Goal: Information Seeking & Learning: Learn about a topic

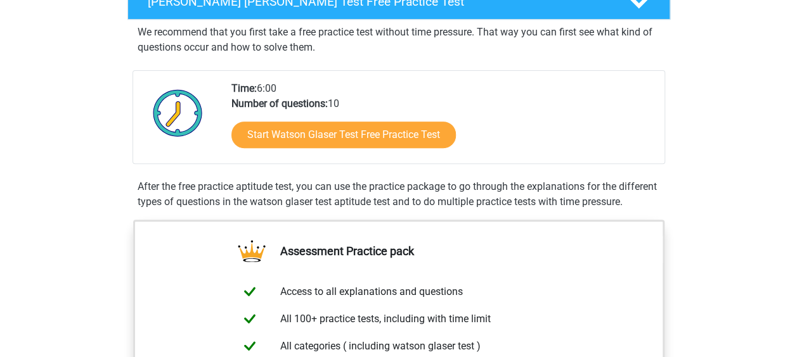
scroll to position [240, 0]
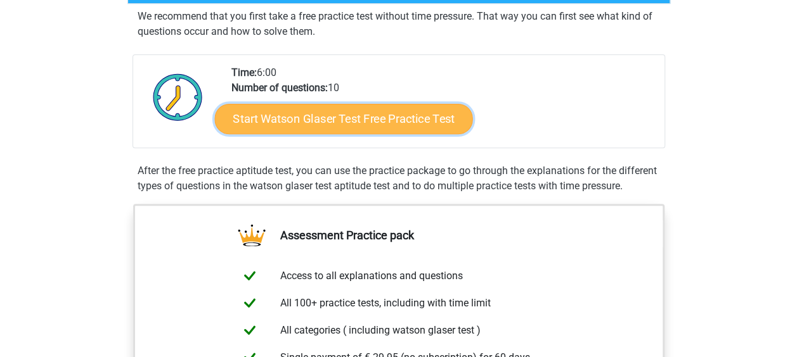
click at [328, 122] on link "Start Watson Glaser Test Free Practice Test" at bounding box center [343, 119] width 258 height 30
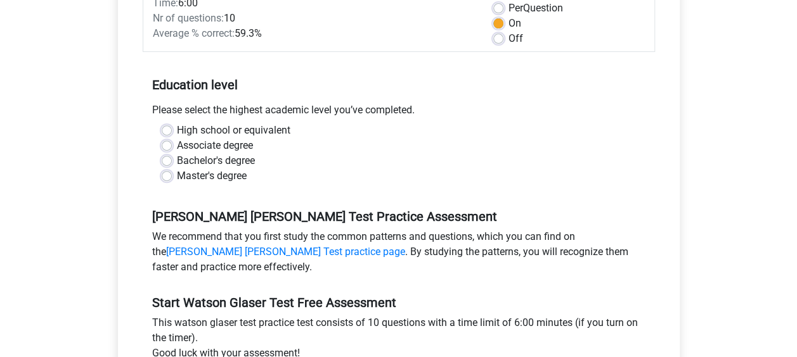
scroll to position [196, 0]
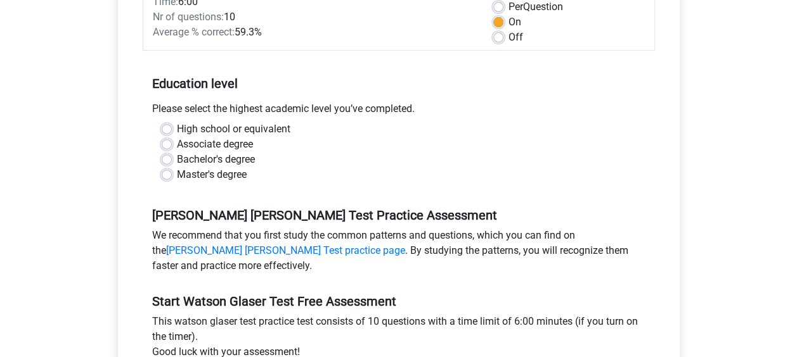
click at [241, 159] on label "Bachelor's degree" at bounding box center [216, 159] width 78 height 15
click at [172, 159] on input "Bachelor's degree" at bounding box center [167, 158] width 10 height 13
radio input "true"
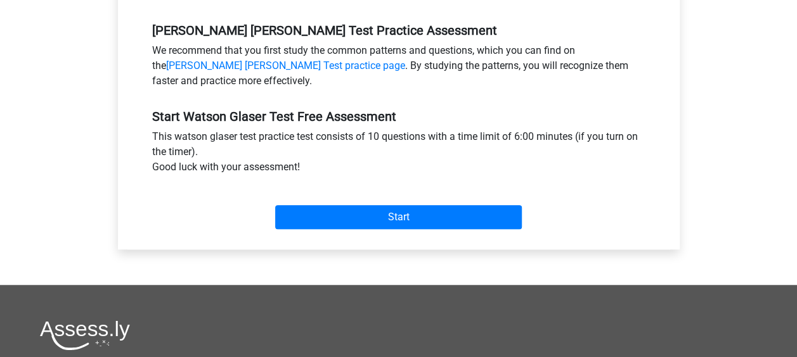
scroll to position [383, 0]
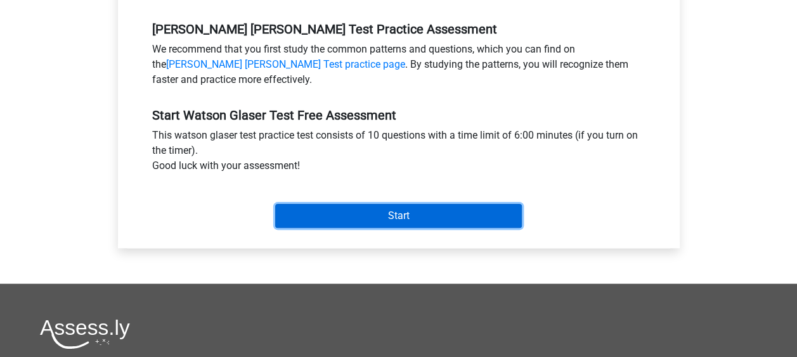
click at [346, 207] on input "Start" at bounding box center [398, 216] width 247 height 24
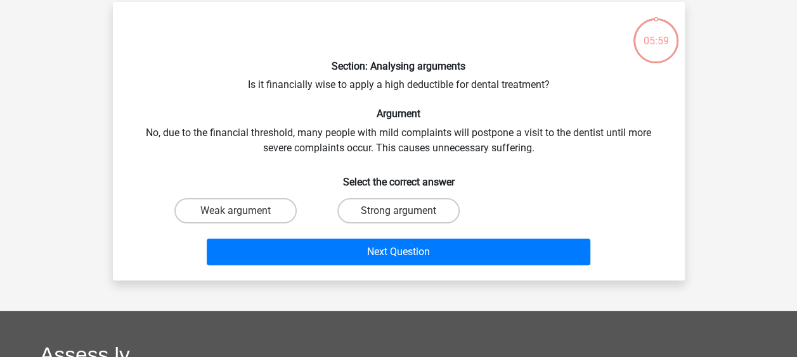
scroll to position [57, 0]
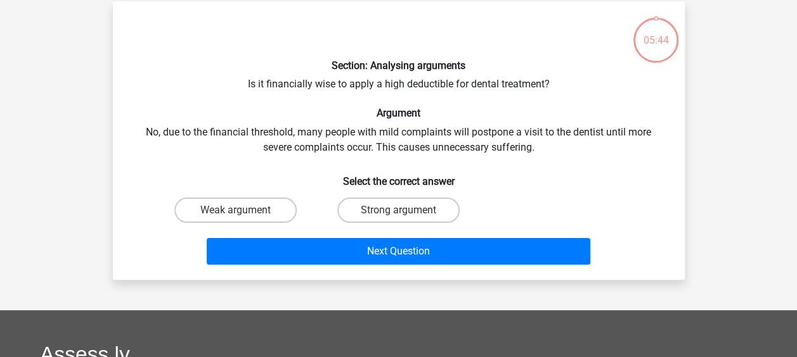
click at [374, 143] on div "Section: Analysing arguments Is it financially wise to apply a high deductible …" at bounding box center [399, 140] width 562 height 259
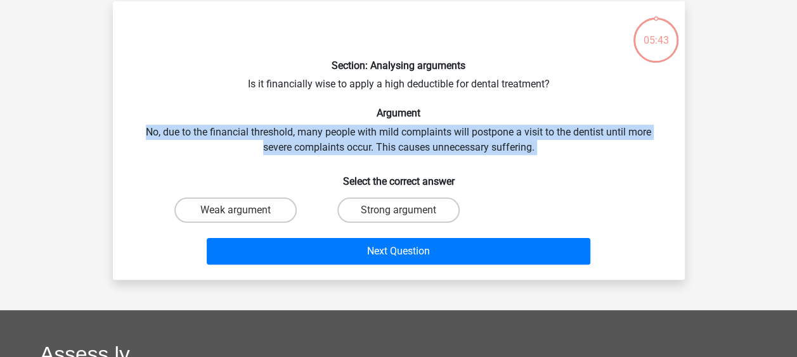
click at [374, 143] on div "Section: Analysing arguments Is it financially wise to apply a high deductible …" at bounding box center [399, 140] width 562 height 259
drag, startPoint x: 374, startPoint y: 143, endPoint x: 322, endPoint y: 151, distance: 52.5
click at [322, 151] on div "Section: Analysing arguments Is it financially wise to apply a high deductible …" at bounding box center [399, 140] width 562 height 259
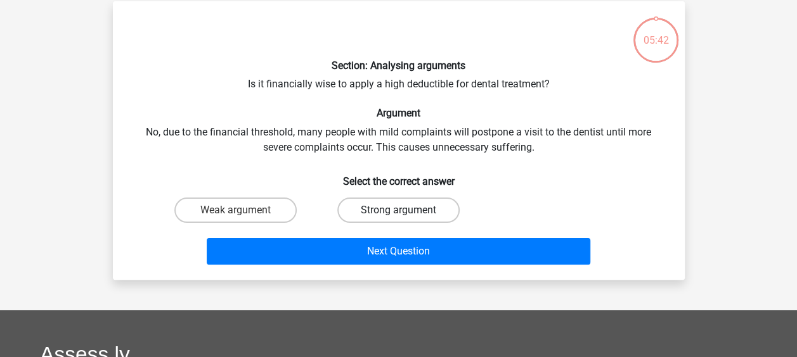
click at [370, 198] on label "Strong argument" at bounding box center [398, 210] width 122 height 25
click at [398, 210] on input "Strong argument" at bounding box center [402, 214] width 8 height 8
radio input "true"
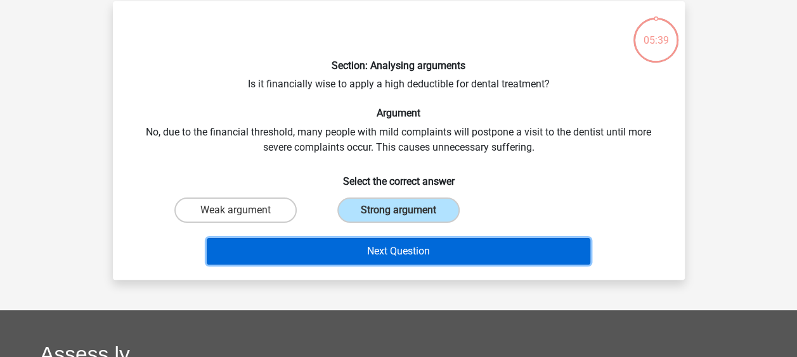
click at [416, 257] on button "Next Question" at bounding box center [398, 251] width 383 height 27
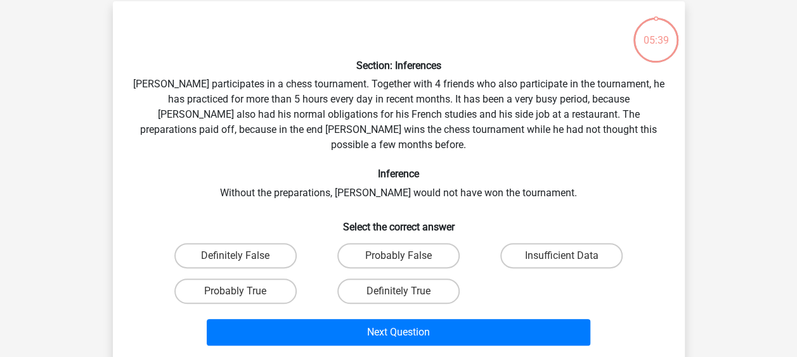
scroll to position [58, 0]
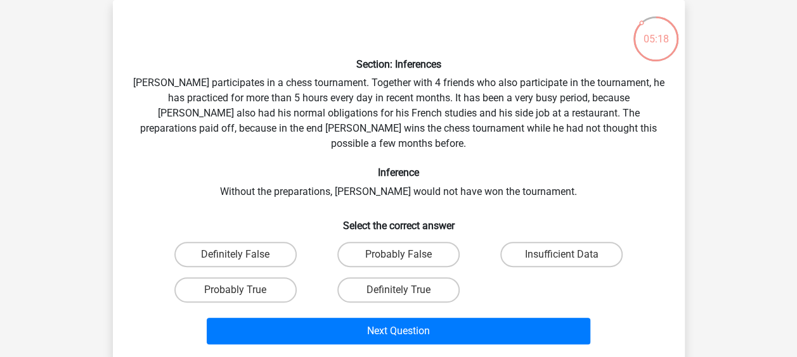
click at [308, 117] on div "Section: Inferences Pablo participates in a chess tournament. Together with 4 f…" at bounding box center [399, 180] width 562 height 340
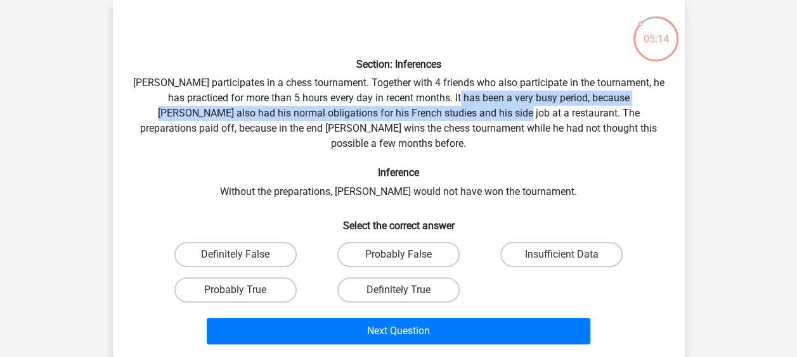
drag, startPoint x: 456, startPoint y: 109, endPoint x: 453, endPoint y: 101, distance: 8.2
click at [453, 101] on div "Section: Inferences Pablo participates in a chess tournament. Together with 4 f…" at bounding box center [399, 180] width 562 height 340
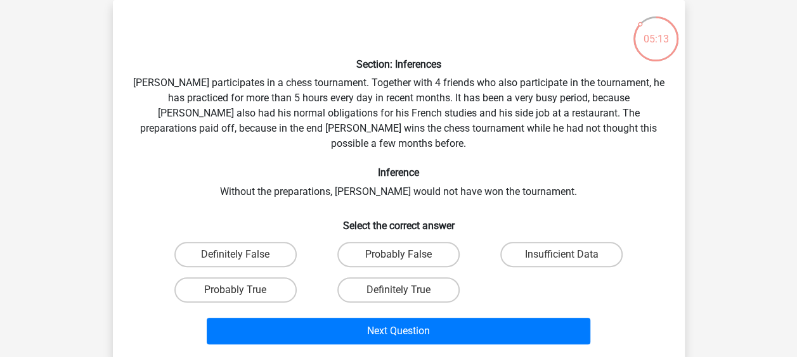
drag, startPoint x: 453, startPoint y: 101, endPoint x: 372, endPoint y: 131, distance: 85.6
click at [372, 131] on div "Section: Inferences Pablo participates in a chess tournament. Together with 4 f…" at bounding box center [399, 180] width 562 height 340
click at [357, 179] on div "Section: Inferences Pablo participates in a chess tournament. Together with 4 f…" at bounding box center [399, 180] width 562 height 340
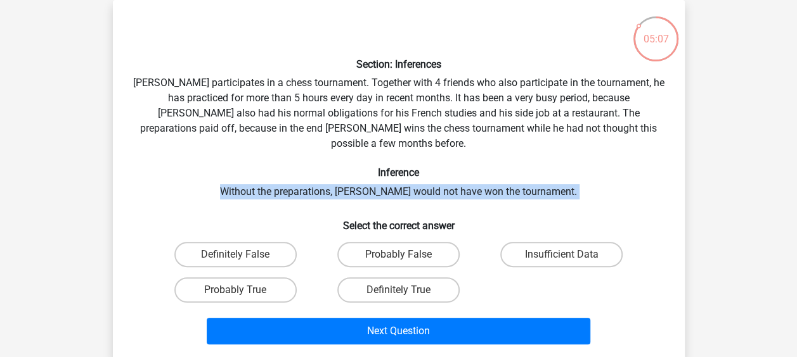
click at [357, 179] on div "Section: Inferences Pablo participates in a chess tournament. Together with 4 f…" at bounding box center [399, 180] width 562 height 340
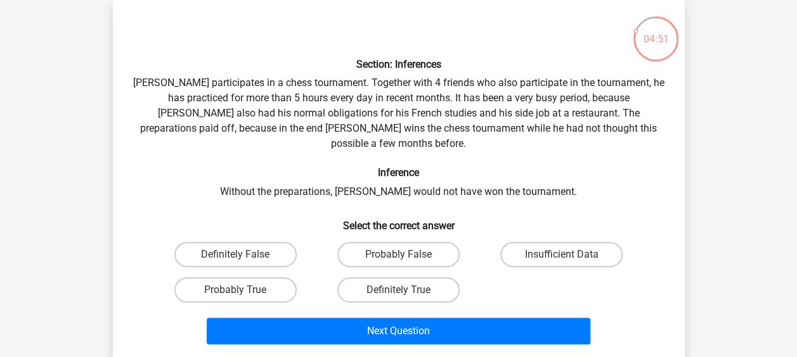
click at [537, 110] on div "Section: Inferences Pablo participates in a chess tournament. Together with 4 f…" at bounding box center [399, 180] width 562 height 340
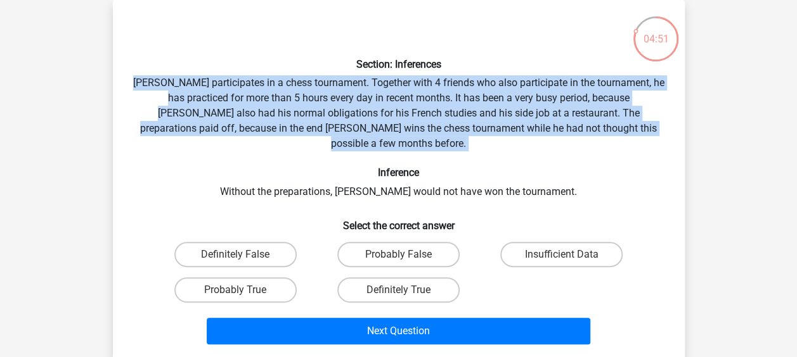
click at [537, 110] on div "Section: Inferences Pablo participates in a chess tournament. Together with 4 f…" at bounding box center [399, 180] width 562 height 340
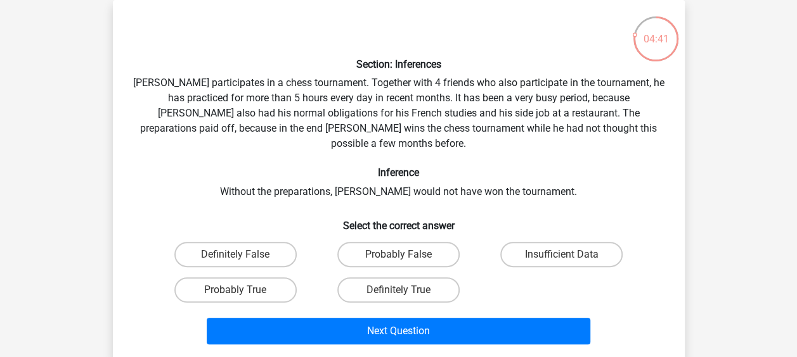
click at [308, 210] on h6 "Select the correct answer" at bounding box center [398, 221] width 531 height 22
click at [440, 278] on label "Definitely True" at bounding box center [398, 290] width 122 height 25
click at [406, 290] on input "Definitely True" at bounding box center [402, 294] width 8 height 8
radio input "true"
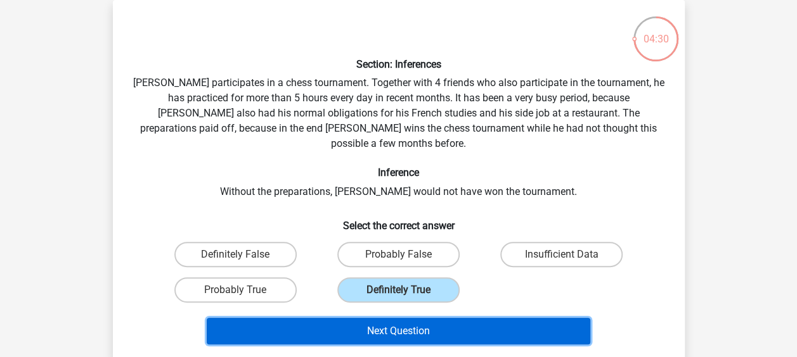
click at [454, 318] on button "Next Question" at bounding box center [398, 331] width 383 height 27
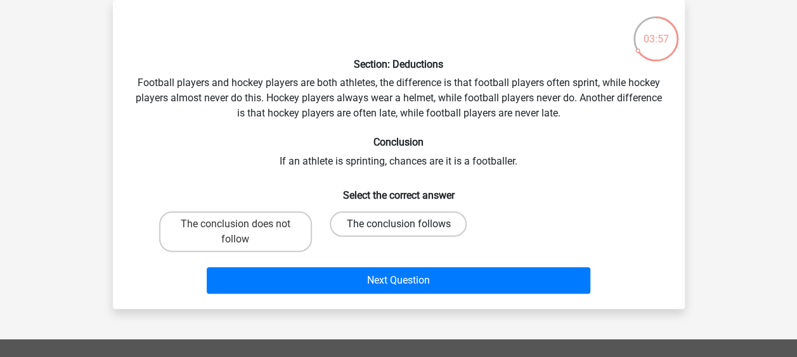
click at [435, 229] on label "The conclusion follows" at bounding box center [398, 224] width 137 height 25
click at [406, 229] on input "The conclusion follows" at bounding box center [402, 228] width 8 height 8
radio input "true"
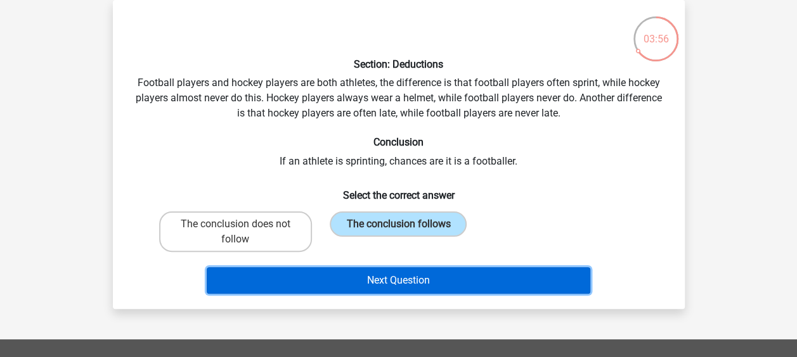
click at [447, 275] on button "Next Question" at bounding box center [398, 280] width 383 height 27
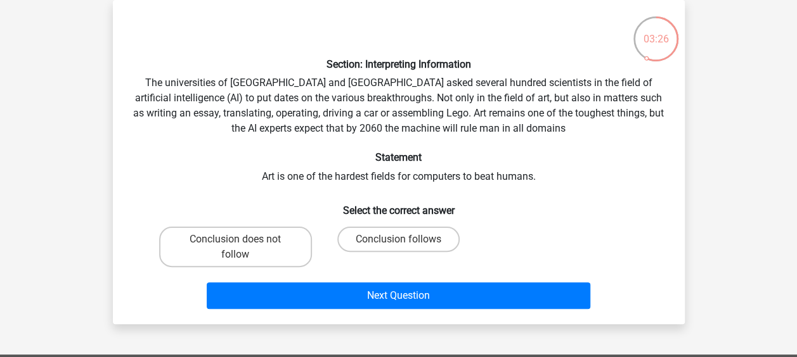
click at [439, 169] on div "Section: Interpreting Information The universities of Oxford and Yale asked sev…" at bounding box center [399, 162] width 562 height 304
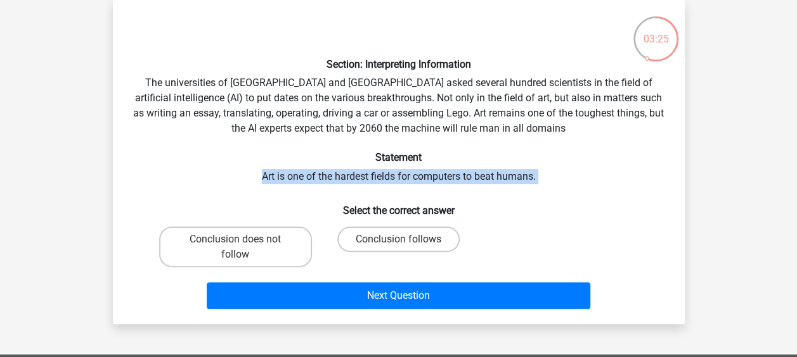
click at [439, 169] on div "Section: Interpreting Information The universities of Oxford and Yale asked sev…" at bounding box center [399, 162] width 562 height 304
click at [277, 249] on label "Conclusion does not follow" at bounding box center [235, 247] width 153 height 41
click at [243, 248] on input "Conclusion does not follow" at bounding box center [239, 244] width 8 height 8
radio input "true"
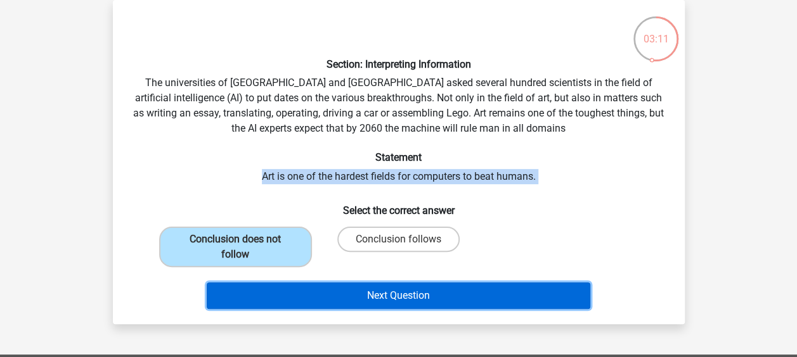
click at [394, 295] on button "Next Question" at bounding box center [398, 296] width 383 height 27
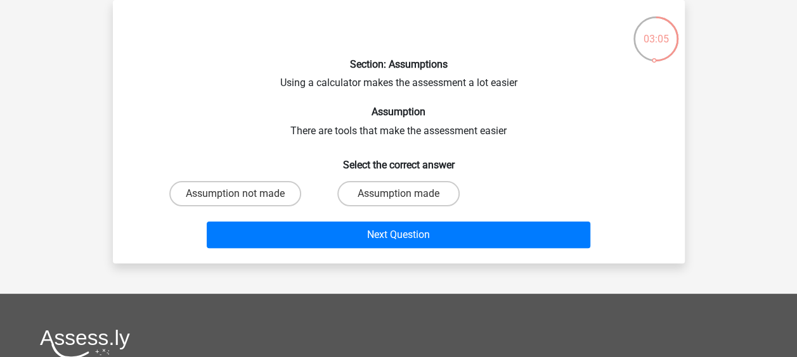
click at [380, 134] on div "Section: Assumptions Using a calculator makes the assessment a lot easier Assum…" at bounding box center [399, 131] width 562 height 243
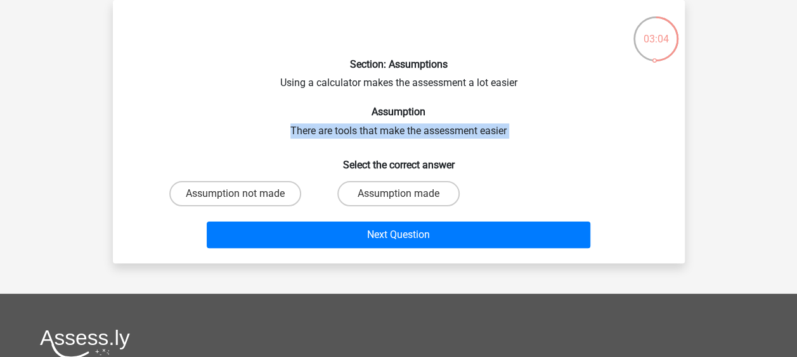
click at [380, 134] on div "Section: Assumptions Using a calculator makes the assessment a lot easier Assum…" at bounding box center [399, 131] width 562 height 243
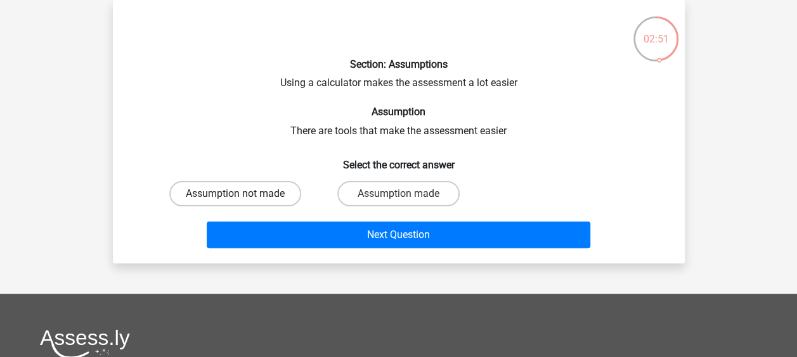
click at [278, 200] on label "Assumption not made" at bounding box center [235, 193] width 132 height 25
click at [243, 200] on input "Assumption not made" at bounding box center [239, 198] width 8 height 8
radio input "true"
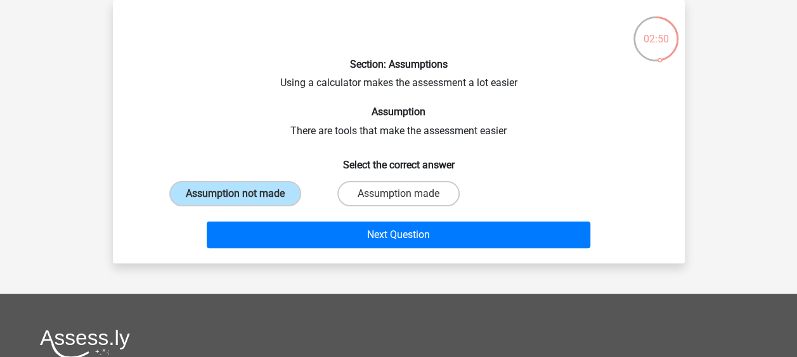
click at [369, 248] on div "Next Question" at bounding box center [398, 238] width 489 height 32
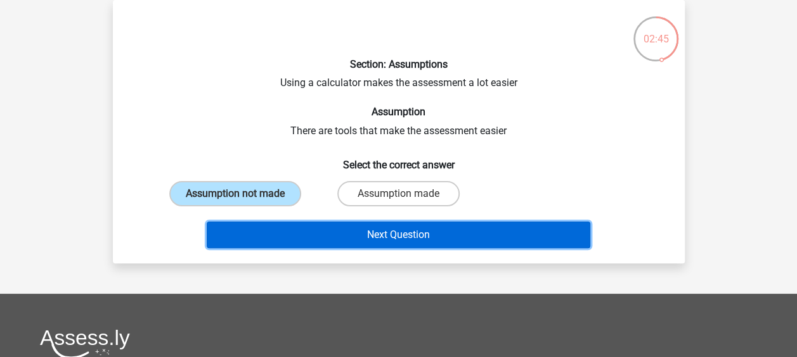
click at [426, 235] on button "Next Question" at bounding box center [398, 235] width 383 height 27
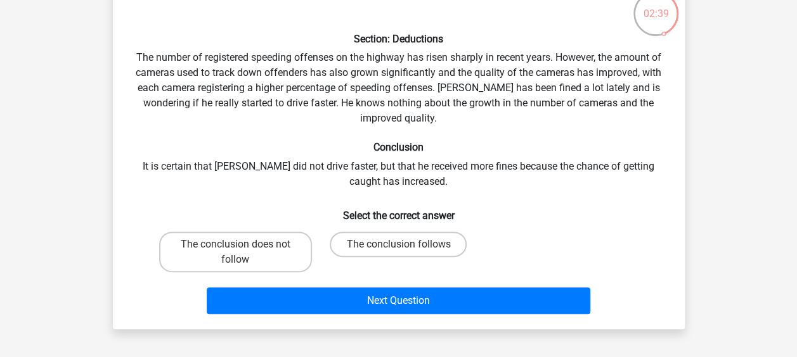
scroll to position [82, 0]
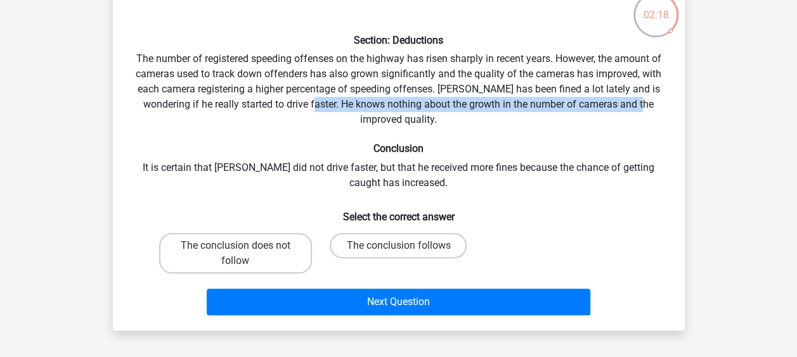
drag, startPoint x: 302, startPoint y: 103, endPoint x: 636, endPoint y: 100, distance: 334.7
click at [636, 100] on div "Section: Deductions The number of registered speeding offenses on the highway h…" at bounding box center [399, 153] width 562 height 335
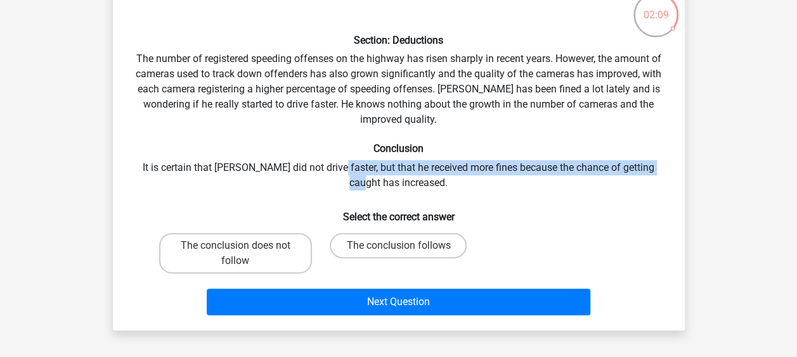
drag, startPoint x: 325, startPoint y: 170, endPoint x: 360, endPoint y: 179, distance: 36.4
click at [360, 179] on div "Section: Deductions The number of registered speeding offenses on the highway h…" at bounding box center [399, 153] width 562 height 335
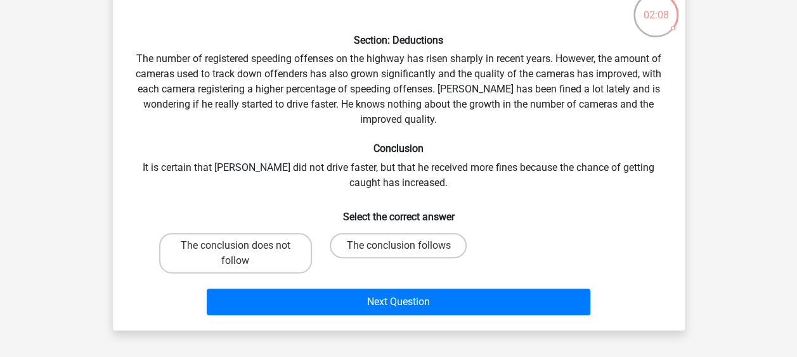
drag, startPoint x: 360, startPoint y: 179, endPoint x: 321, endPoint y: 210, distance: 50.0
click at [321, 210] on h6 "Select the correct answer" at bounding box center [398, 212] width 531 height 22
click at [298, 252] on label "The conclusion does not follow" at bounding box center [235, 253] width 153 height 41
click at [243, 252] on input "The conclusion does not follow" at bounding box center [239, 250] width 8 height 8
radio input "true"
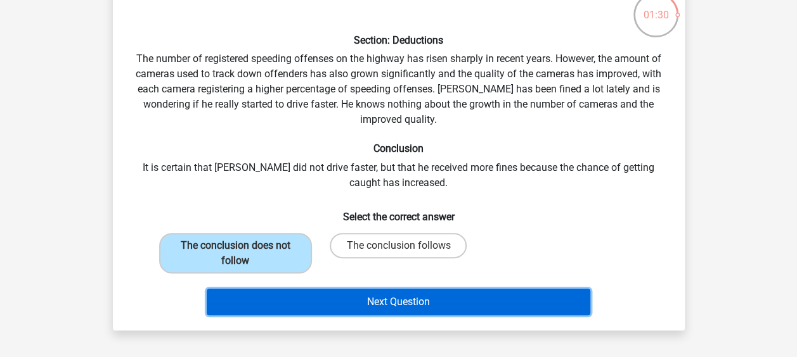
click at [379, 311] on button "Next Question" at bounding box center [398, 302] width 383 height 27
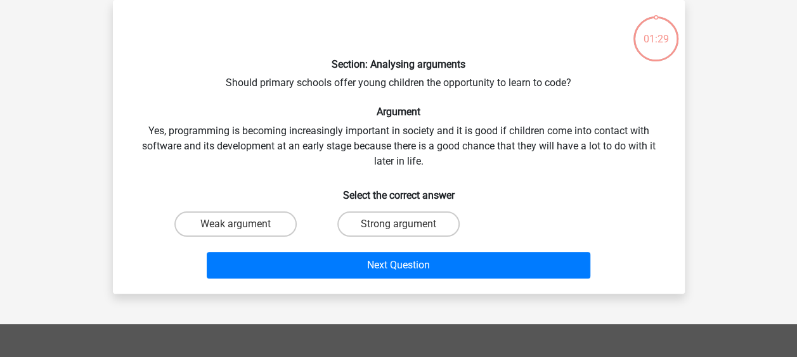
scroll to position [58, 0]
click at [389, 231] on label "Strong argument" at bounding box center [398, 224] width 122 height 25
click at [398, 231] on input "Strong argument" at bounding box center [402, 228] width 8 height 8
radio input "true"
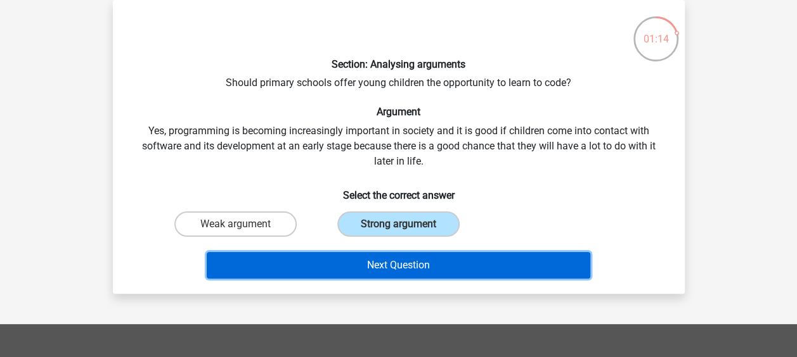
click at [417, 257] on button "Next Question" at bounding box center [398, 265] width 383 height 27
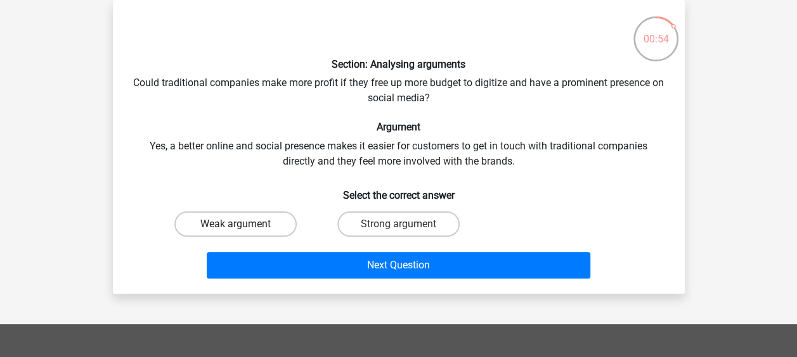
click at [266, 231] on label "Weak argument" at bounding box center [235, 224] width 122 height 25
click at [243, 231] on input "Weak argument" at bounding box center [239, 228] width 8 height 8
radio input "true"
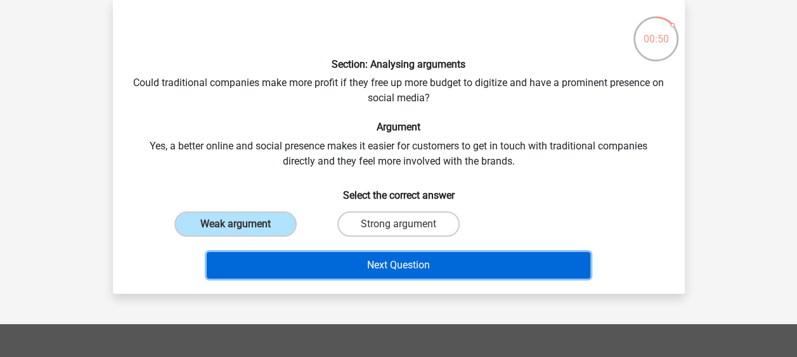
click at [418, 267] on button "Next Question" at bounding box center [398, 265] width 383 height 27
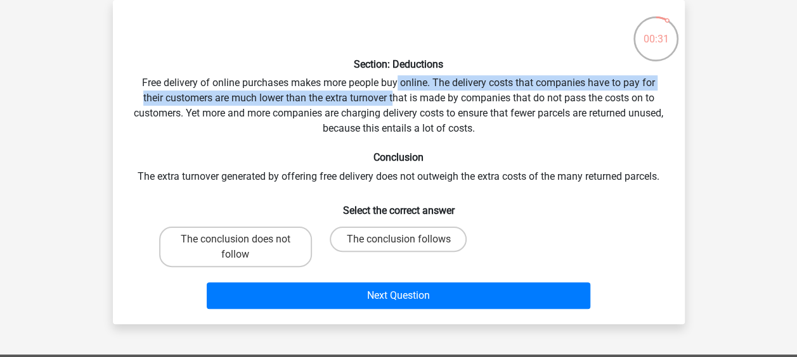
drag, startPoint x: 397, startPoint y: 81, endPoint x: 396, endPoint y: 98, distance: 16.5
click at [396, 98] on div "Section: Deductions Free delivery of online purchases makes more people buy onl…" at bounding box center [399, 162] width 562 height 304
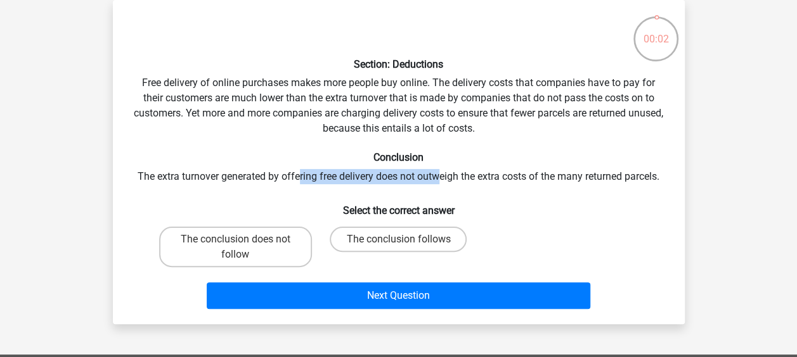
drag, startPoint x: 297, startPoint y: 179, endPoint x: 436, endPoint y: 177, distance: 138.8
click at [436, 177] on div "Section: Deductions Free delivery of online purchases makes more people buy onl…" at bounding box center [399, 162] width 562 height 304
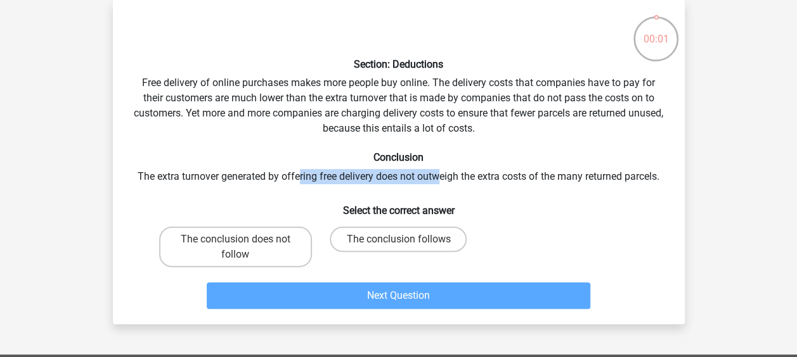
click at [436, 177] on div "Section: Deductions Free delivery of online purchases makes more people buy onl…" at bounding box center [399, 162] width 562 height 304
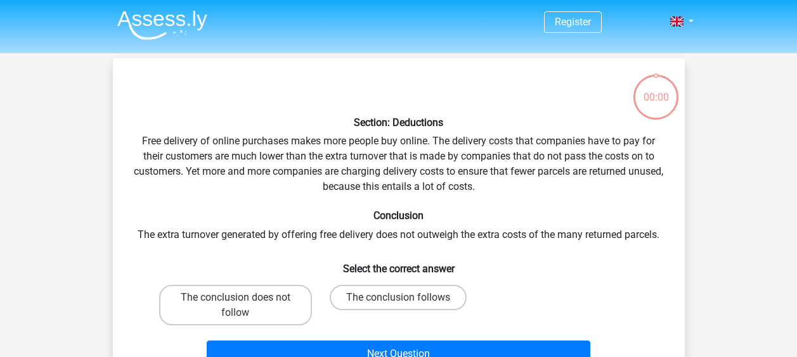
scroll to position [58, 0]
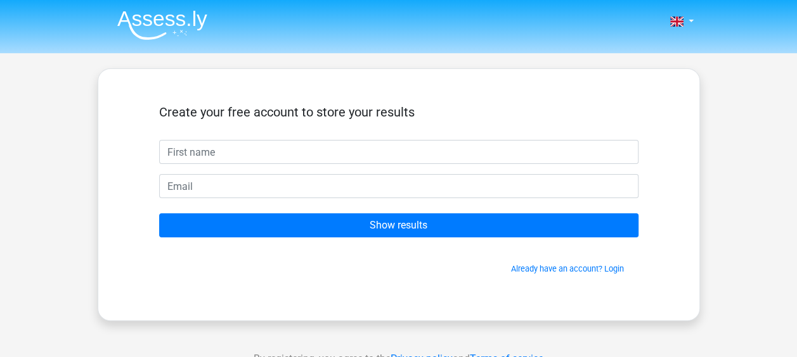
click at [345, 148] on input "text" at bounding box center [398, 152] width 479 height 24
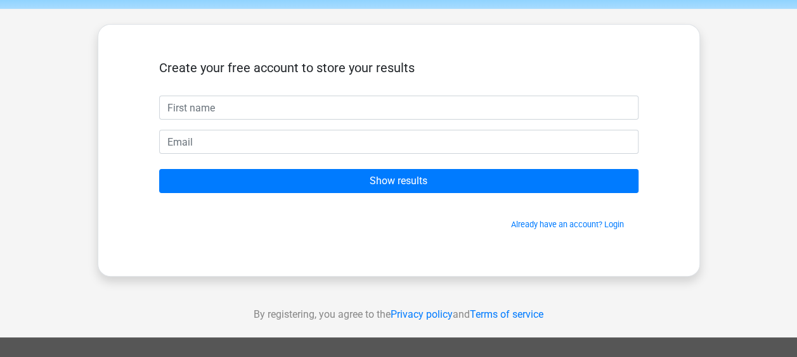
scroll to position [44, 0]
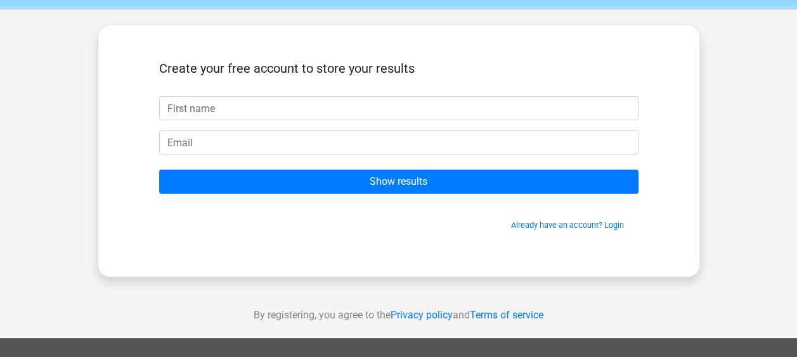
click at [252, 117] on input "text" at bounding box center [398, 108] width 479 height 24
type input "[PERSON_NAME]"
click at [262, 157] on form "Create your free account to store your results Shaun Show results Already have …" at bounding box center [398, 146] width 479 height 170
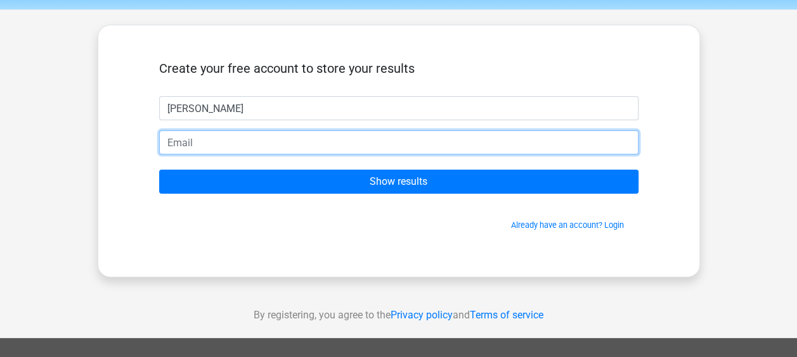
click at [257, 147] on input "email" at bounding box center [398, 143] width 479 height 24
click at [208, 136] on input "govender@gmail.com" at bounding box center [398, 143] width 479 height 24
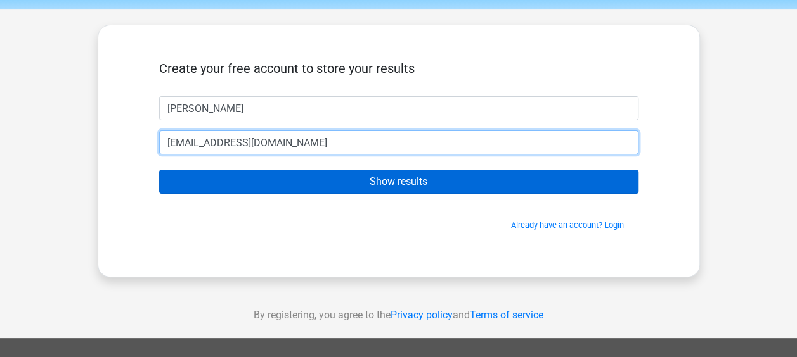
type input "[EMAIL_ADDRESS][DOMAIN_NAME]"
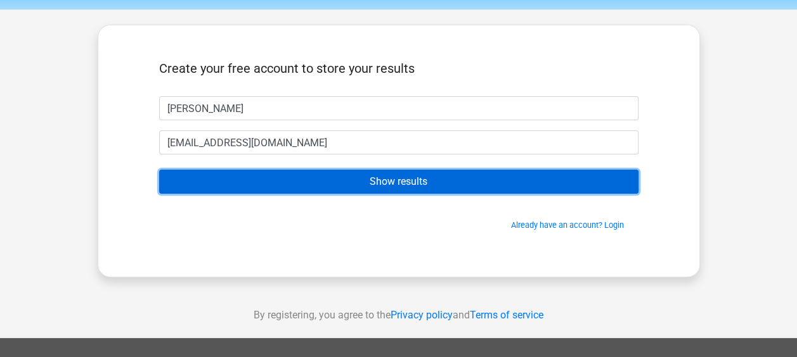
click at [373, 174] on input "Show results" at bounding box center [398, 182] width 479 height 24
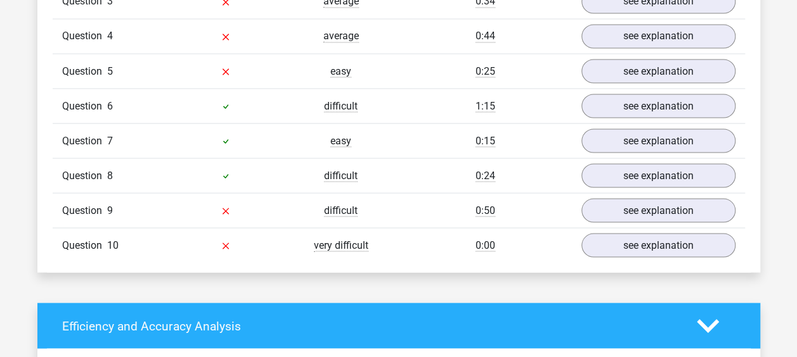
scroll to position [1152, 0]
